Goal: Browse casually: Explore the website without a specific task or goal

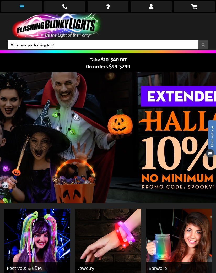
click at [20, 6] on icon at bounding box center [22, 6] width 4 height 5
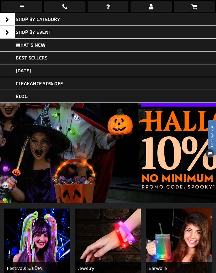
click at [174, 87] on div "Close dialog Get 10% Off Subscribe and save today Unlock Offer Submit" at bounding box center [108, 136] width 216 height 273
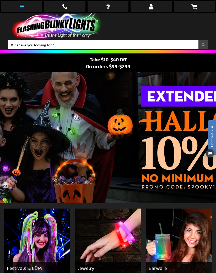
click at [19, 4] on link at bounding box center [21, 6] width 41 height 10
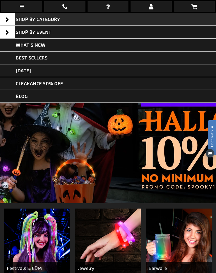
click at [7, 16] on span at bounding box center [7, 19] width 15 height 12
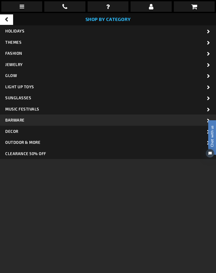
click at [7, 118] on span "Barware" at bounding box center [14, 120] width 19 height 5
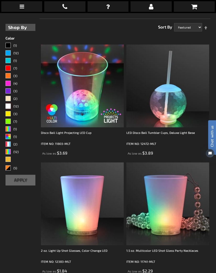
click at [6, 105] on div "White" at bounding box center [8, 106] width 5 height 5
click at [14, 180] on button "Apply" at bounding box center [21, 180] width 30 height 11
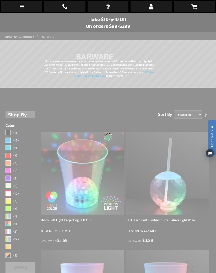
scroll to position [13, 0]
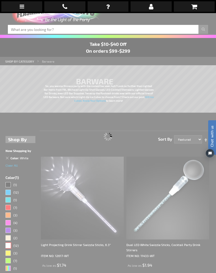
scroll to position [13, 0]
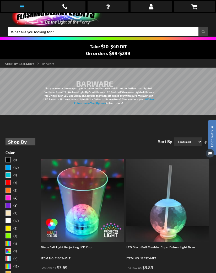
click at [18, 3] on link at bounding box center [21, 6] width 41 height 10
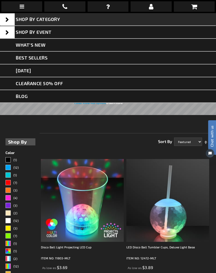
click at [25, 21] on span "SHOP BY CATEGORY" at bounding box center [38, 19] width 44 height 6
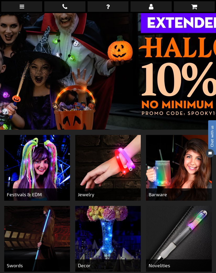
scroll to position [96, 0]
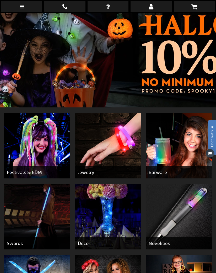
click at [105, 206] on img at bounding box center [108, 217] width 66 height 66
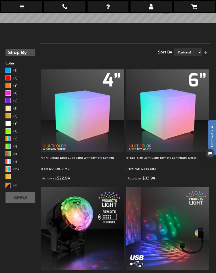
scroll to position [105, 0]
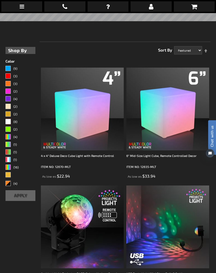
click at [6, 124] on div "White" at bounding box center [8, 121] width 5 height 5
click at [15, 195] on button "Apply" at bounding box center [21, 195] width 30 height 11
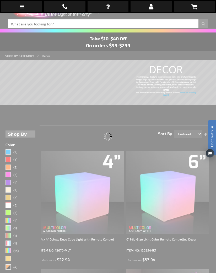
scroll to position [13, 0]
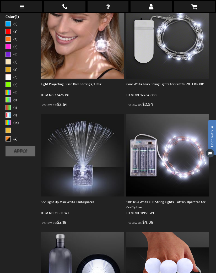
scroll to position [170, 0]
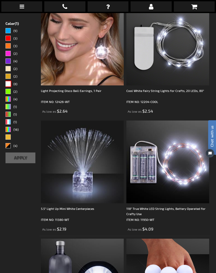
click at [7, 86] on div "White" at bounding box center [8, 83] width 5 height 5
click at [15, 159] on button "Apply" at bounding box center [21, 158] width 30 height 11
click at [15, 161] on button "Apply" at bounding box center [21, 158] width 30 height 11
click at [17, 161] on button "Apply" at bounding box center [21, 158] width 30 height 11
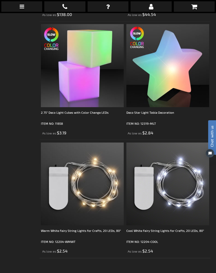
scroll to position [3458, 0]
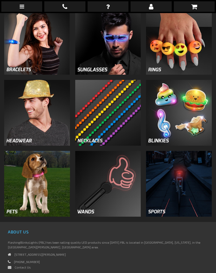
scroll to position [414, 0]
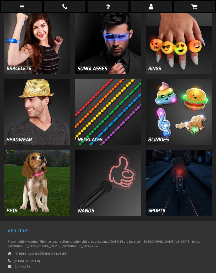
click at [108, 183] on img at bounding box center [108, 183] width 66 height 66
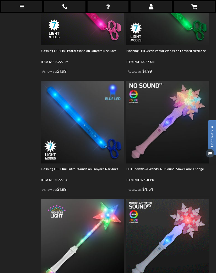
scroll to position [1561, 0]
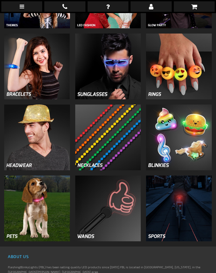
scroll to position [388, 0]
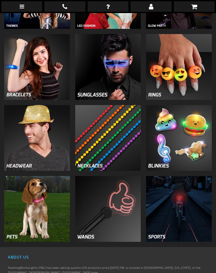
click at [194, 61] on img at bounding box center [179, 67] width 66 height 66
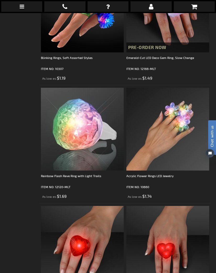
scroll to position [469, 0]
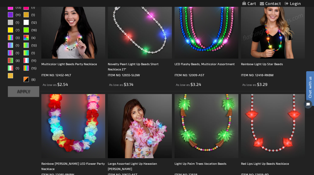
scroll to position [120, 0]
